Goal: Information Seeking & Learning: Find specific fact

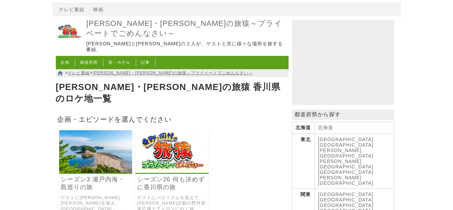
scroll to position [34, 0]
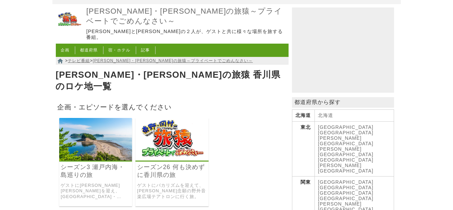
click at [183, 118] on img at bounding box center [171, 139] width 73 height 43
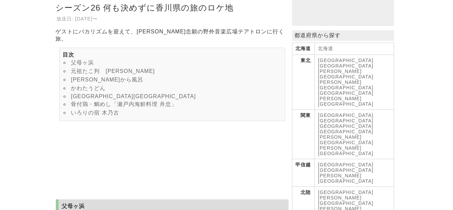
scroll to position [102, 0]
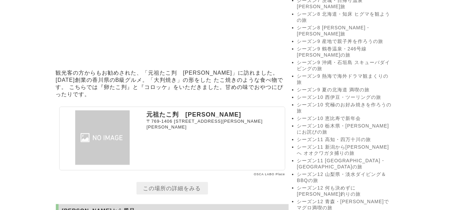
scroll to position [682, 0]
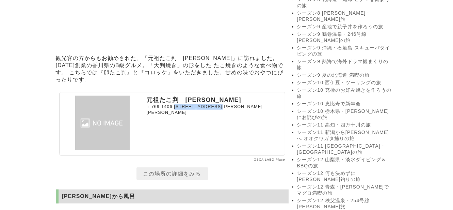
drag, startPoint x: 174, startPoint y: 106, endPoint x: 248, endPoint y: 107, distance: 74.2
click at [248, 107] on p "〒769-1406 香川県三豊市仁尾町仁尾辛33-9" at bounding box center [215, 109] width 136 height 11
copy span "香川県三豊市仁尾町仁尾辛33-9"
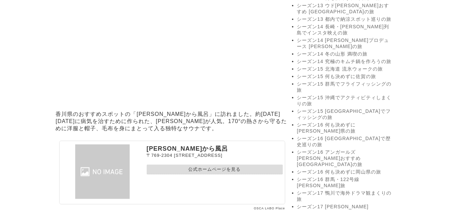
scroll to position [920, 0]
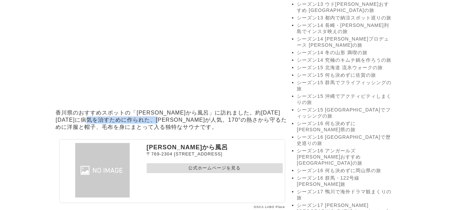
drag, startPoint x: 133, startPoint y: 121, endPoint x: 195, endPoint y: 119, distance: 61.6
click at [195, 119] on p "香川県のおすすめスポットの「塚原から風呂」に訪れました。約1300年前に病気を治すために作られた、石室サウナが人気。170°の熱さから守るために洋服と帽子、毛…" at bounding box center [172, 120] width 233 height 25
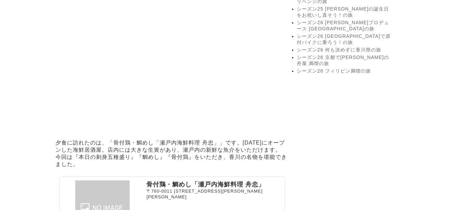
scroll to position [1805, 0]
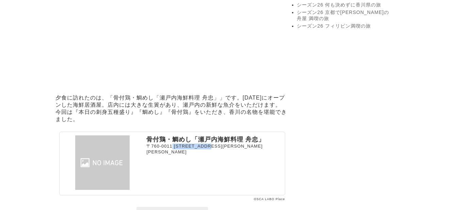
drag, startPoint x: 171, startPoint y: 161, endPoint x: 225, endPoint y: 160, distance: 54.5
click at [223, 154] on p "〒760-0011 香川県高松市浜ノ町1-3 JRクレメントイン高松1F" at bounding box center [215, 148] width 136 height 11
copy p "香川県高松市浜ノ町1-3"
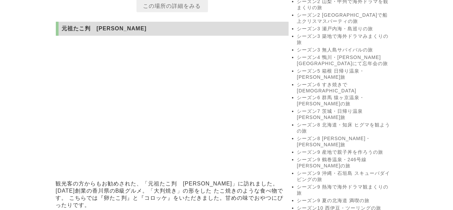
scroll to position [716, 0]
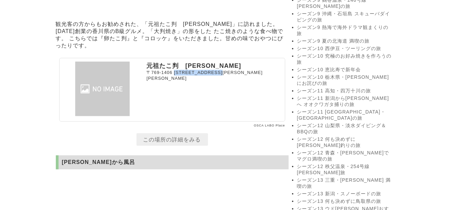
drag, startPoint x: 174, startPoint y: 72, endPoint x: 244, endPoint y: 71, distance: 69.4
click at [244, 71] on p "〒769-1406 香川県三豊市仁尾町仁尾辛33-9" at bounding box center [215, 75] width 136 height 11
copy span "香川県三豊市仁尾町仁尾辛33-9"
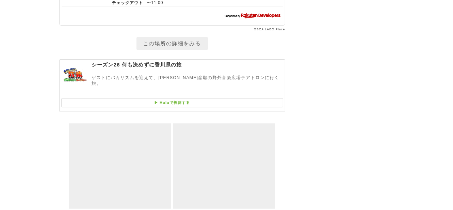
scroll to position [2354, 0]
